Goal: Learn about a topic: Learn about a topic

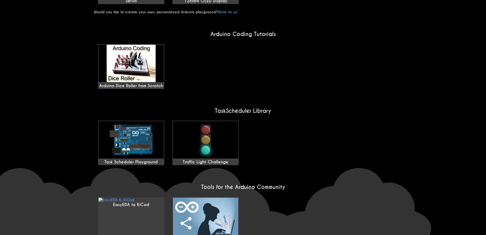
scroll to position [350, 0]
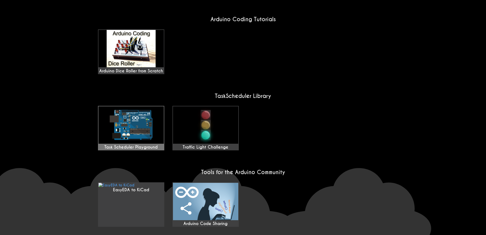
click at [134, 106] on img at bounding box center [131, 124] width 65 height 37
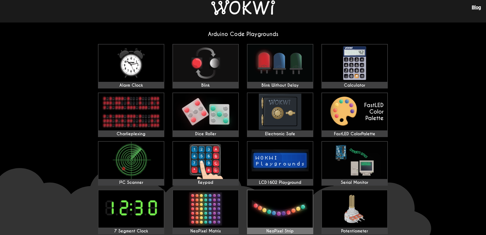
scroll to position [0, 0]
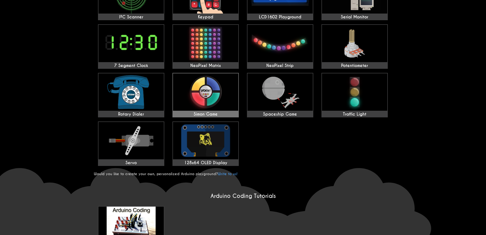
scroll to position [204, 0]
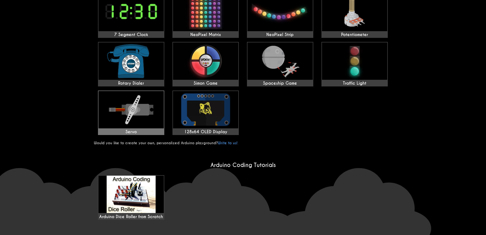
click at [152, 116] on img at bounding box center [131, 109] width 65 height 37
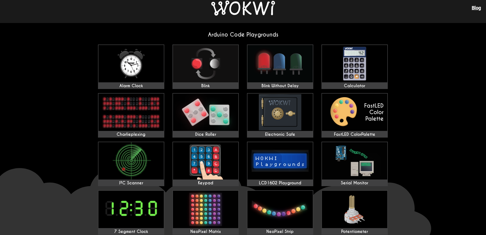
scroll to position [0, 0]
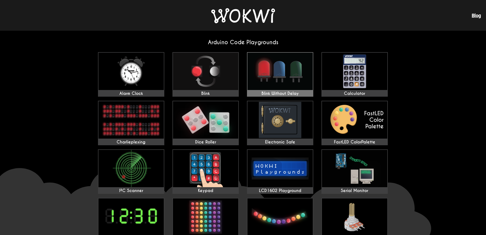
click at [286, 73] on img at bounding box center [280, 71] width 65 height 37
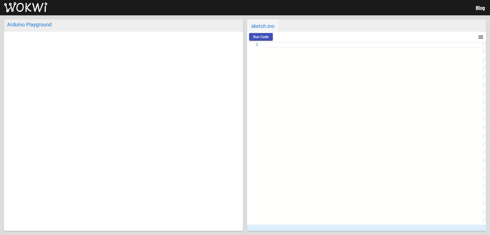
type textarea "#include <Servo.h> Servo myservo; void setup() { myservo.attach(9); } void loop…"
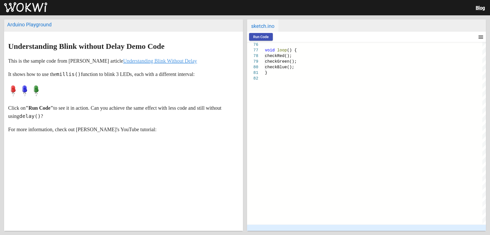
click at [480, 37] on mat-icon "menu" at bounding box center [481, 37] width 6 height 6
click at [480, 37] on div at bounding box center [245, 117] width 490 height 235
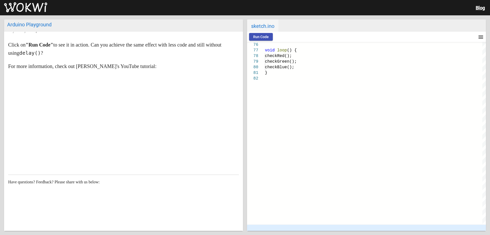
scroll to position [73, 0]
